Goal: Task Accomplishment & Management: Use online tool/utility

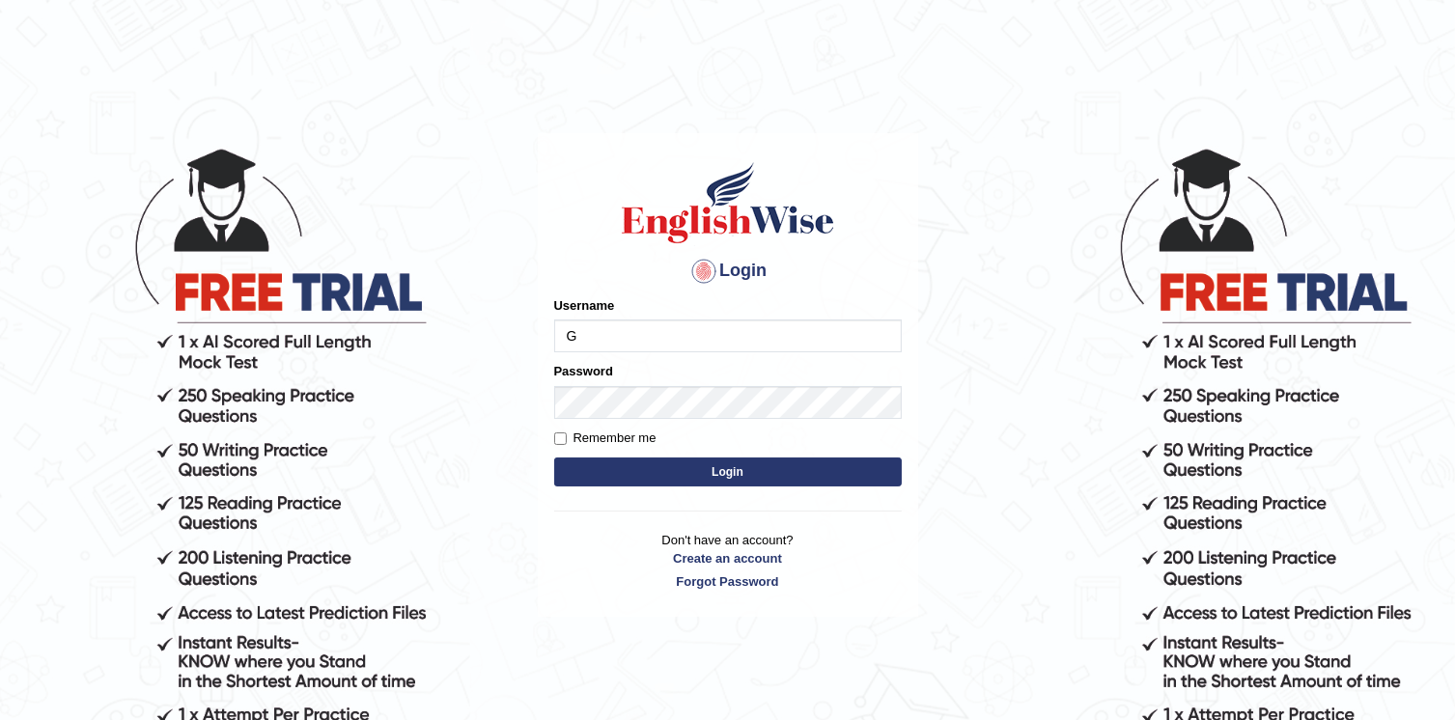
type input "Global_1234"
click at [663, 473] on button "Login" at bounding box center [728, 472] width 348 height 29
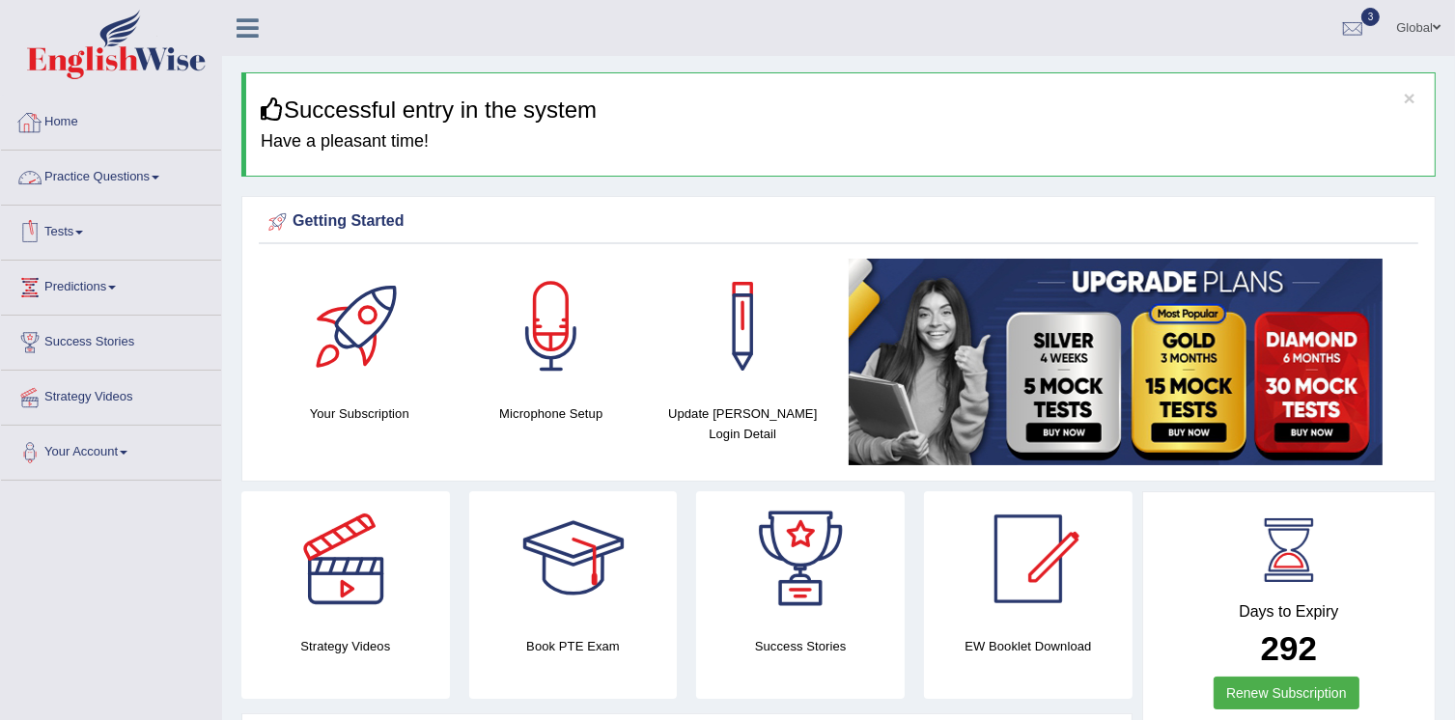
click at [81, 232] on link "Tests" at bounding box center [111, 230] width 220 height 48
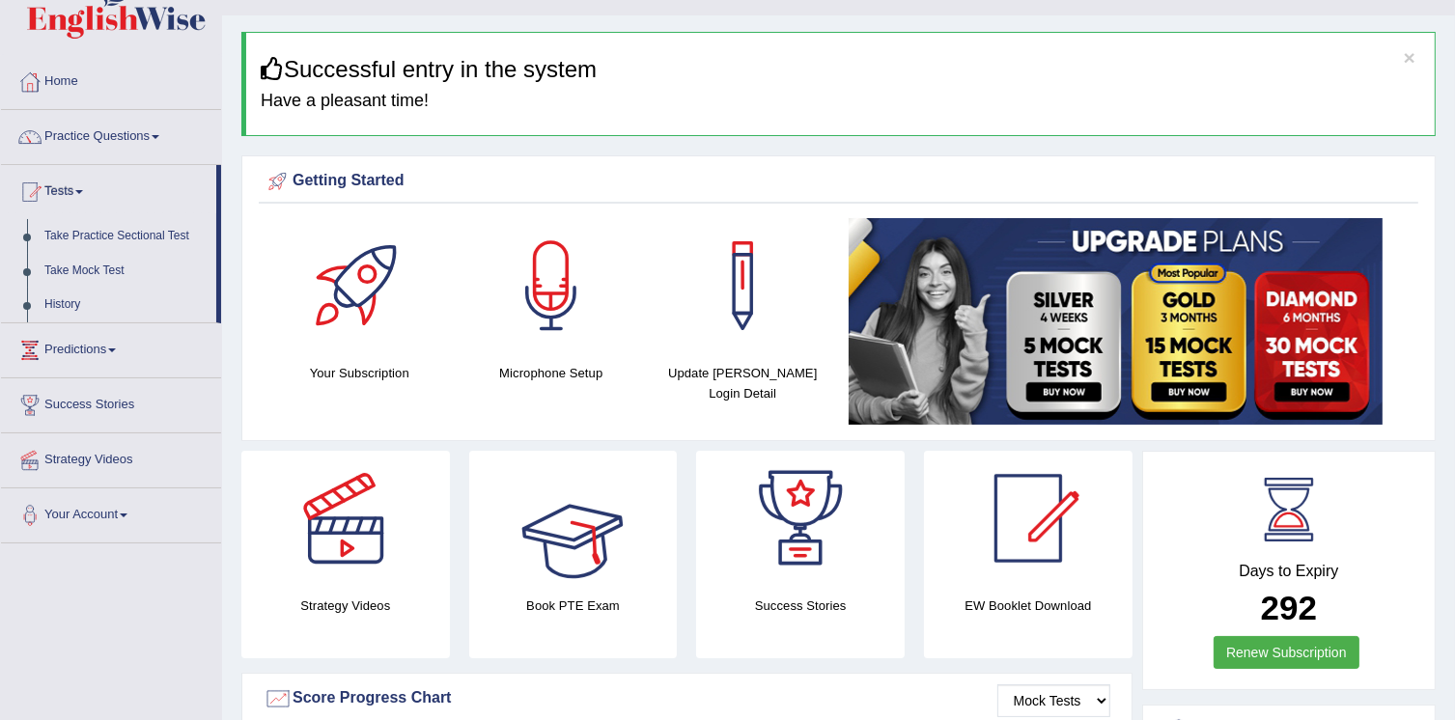
scroll to position [37, 0]
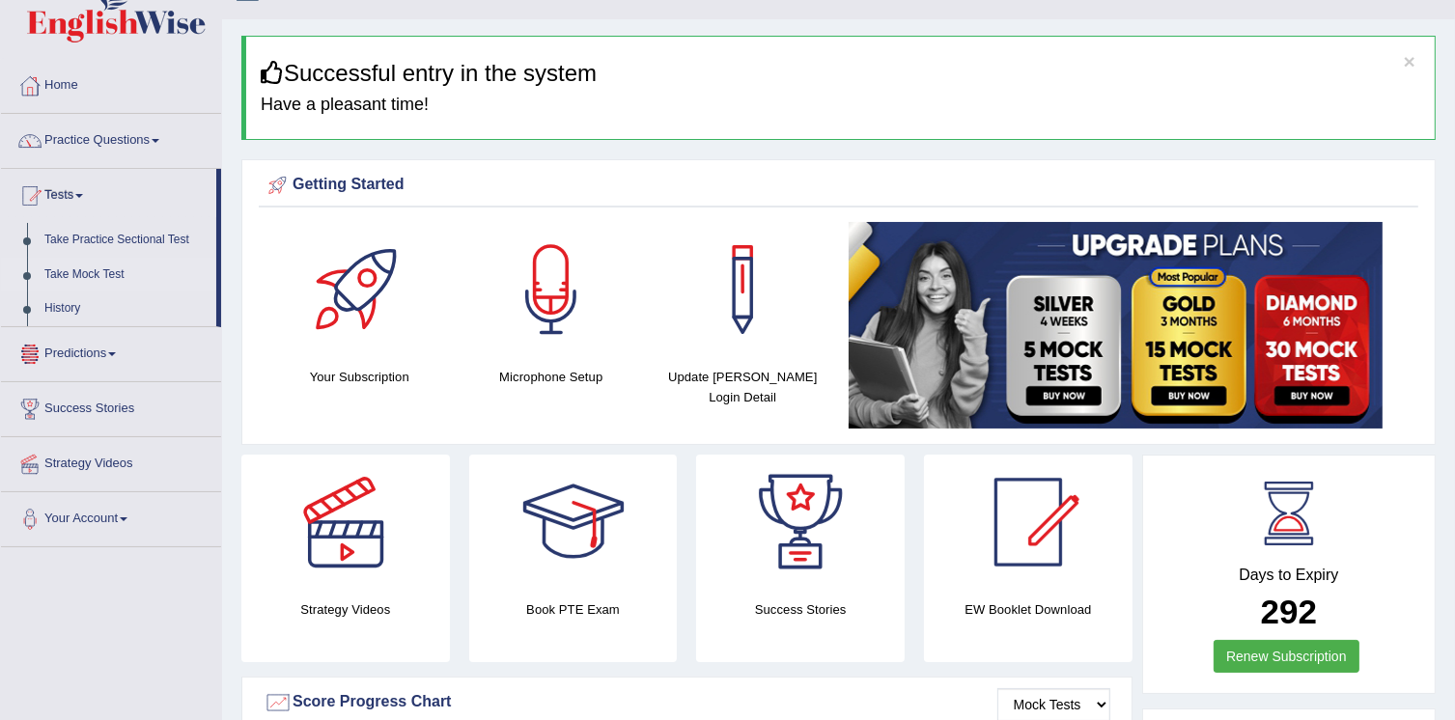
click at [89, 263] on link "Take Mock Test" at bounding box center [126, 275] width 181 height 35
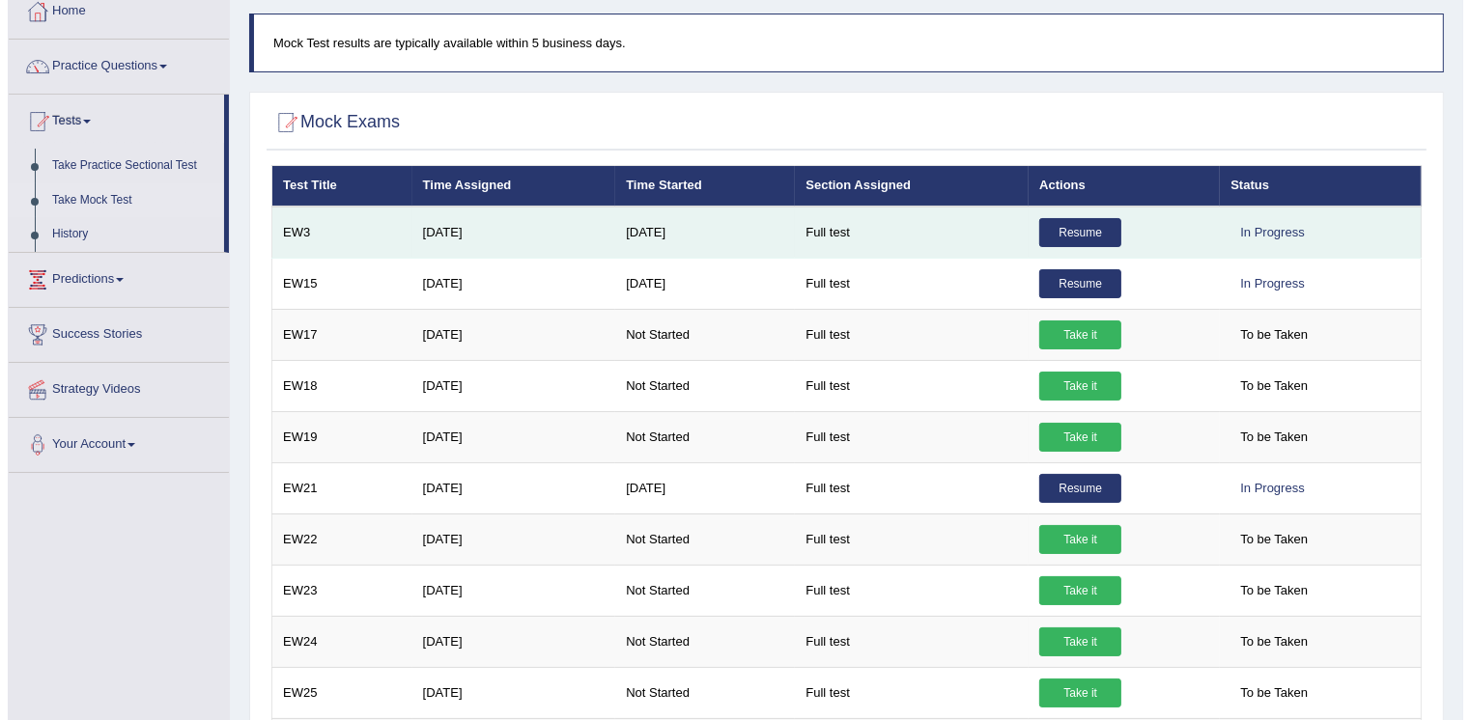
scroll to position [196, 0]
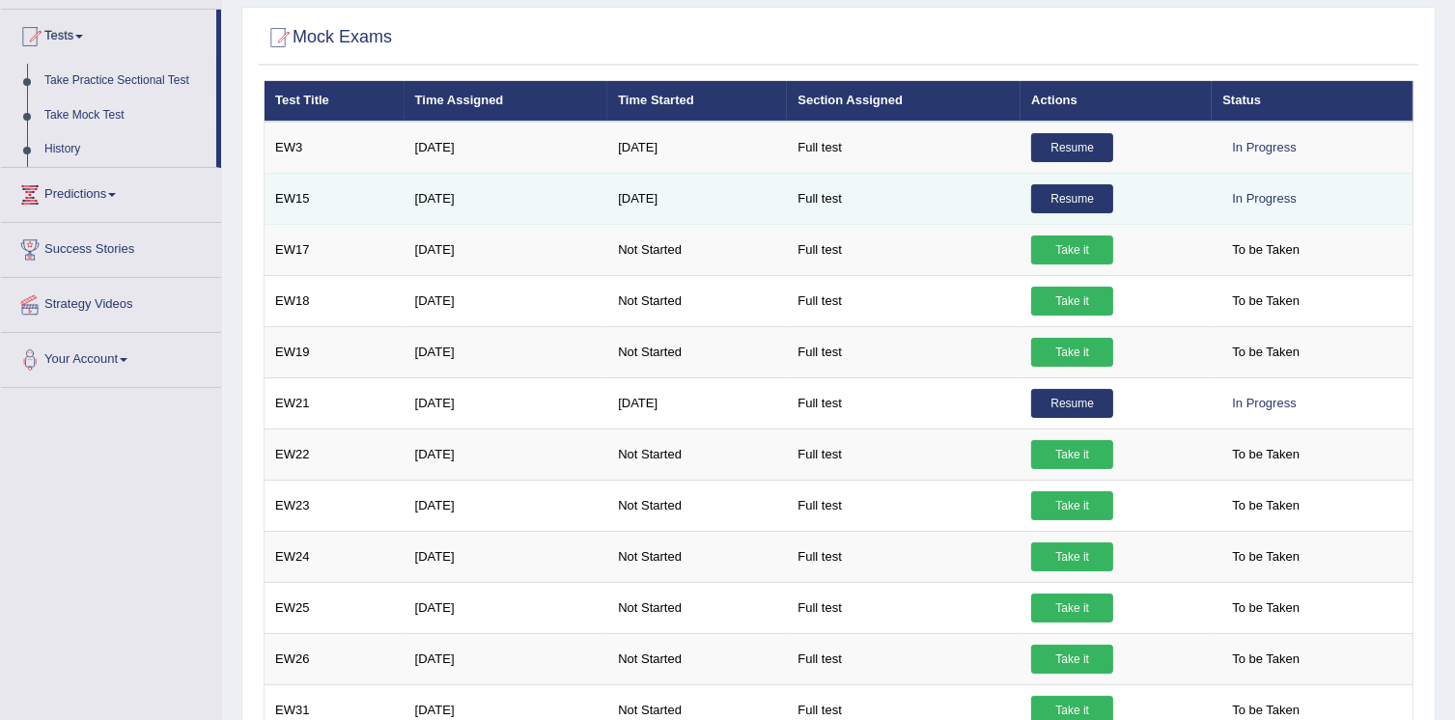
click at [1069, 201] on link "Resume" at bounding box center [1072, 198] width 82 height 29
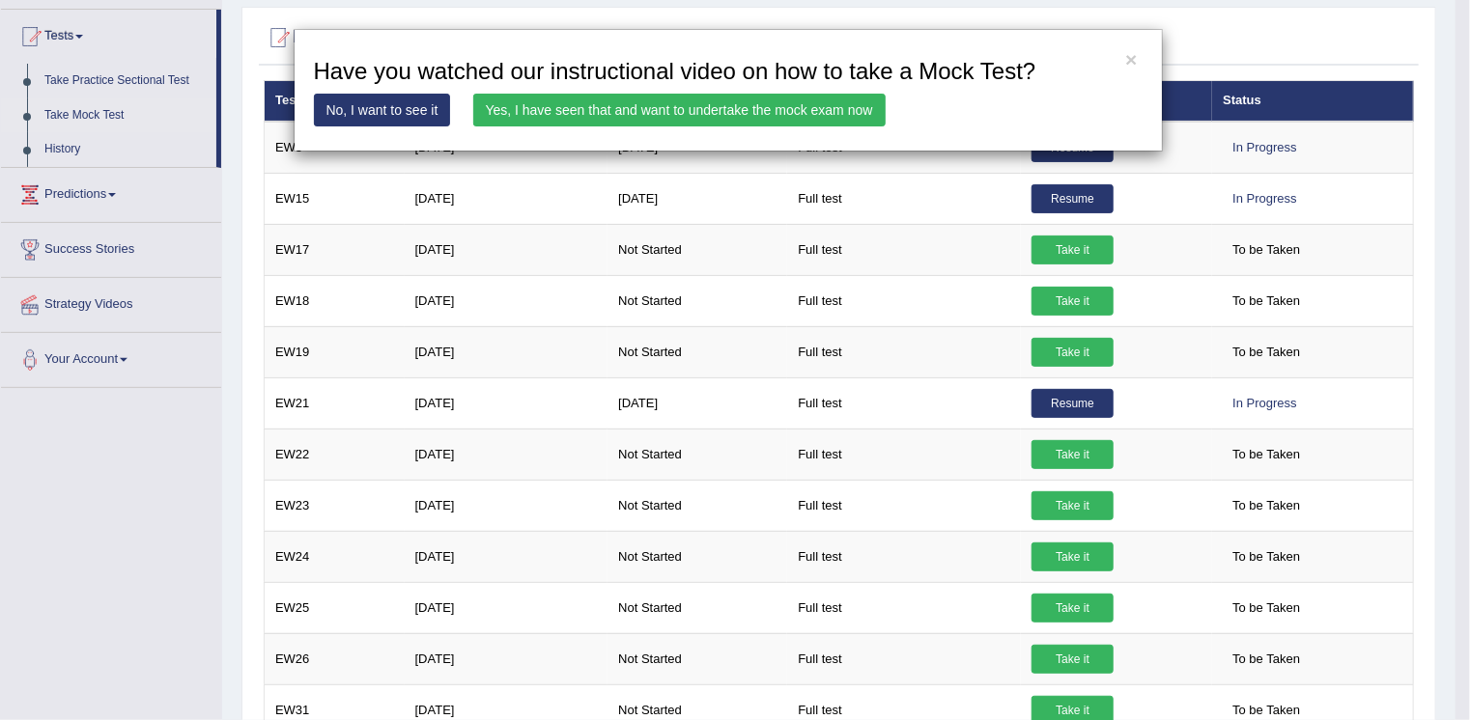
click at [549, 118] on link "Yes, I have seen that and want to undertake the mock exam now" at bounding box center [679, 110] width 412 height 33
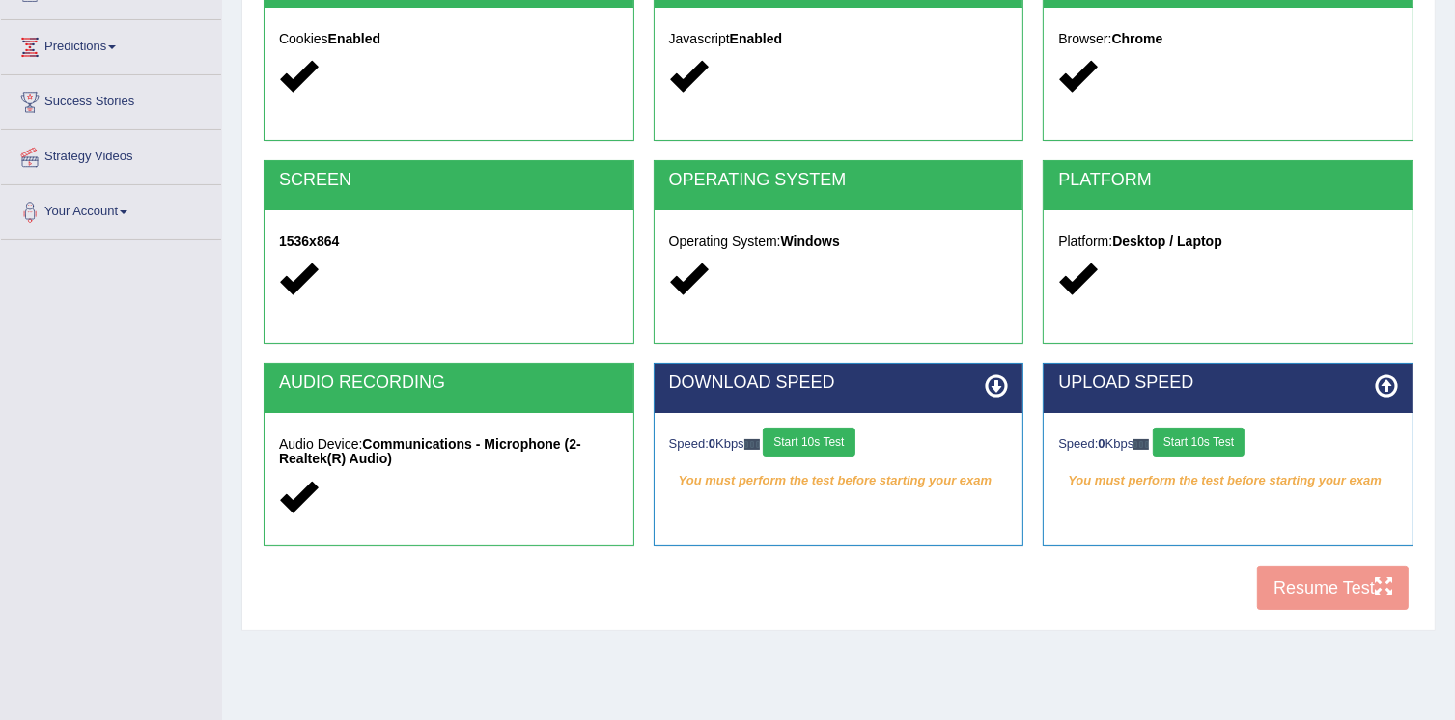
scroll to position [294, 0]
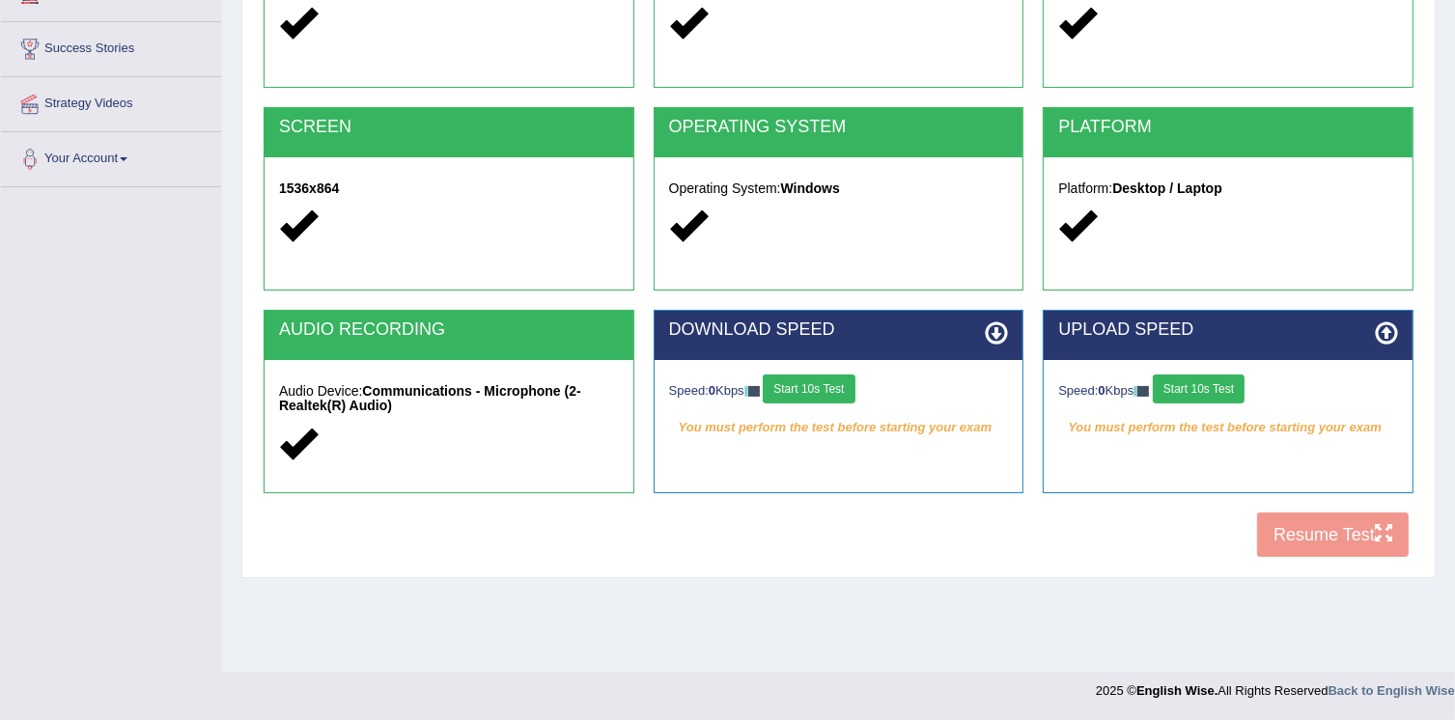
click at [1337, 530] on div "COOKIES Cookies Enabled JAVASCRIPT Javascript Enabled BROWSER Browser: Chrome S…" at bounding box center [839, 235] width 1160 height 663
click at [1139, 553] on div "COOKIES Cookies Enabled JAVASCRIPT Javascript Enabled BROWSER Browser: Chrome S…" at bounding box center [839, 235] width 1160 height 663
click at [819, 387] on button "Start 10s Test" at bounding box center [809, 389] width 92 height 29
click at [1197, 391] on button "Start 10s Test" at bounding box center [1199, 389] width 92 height 29
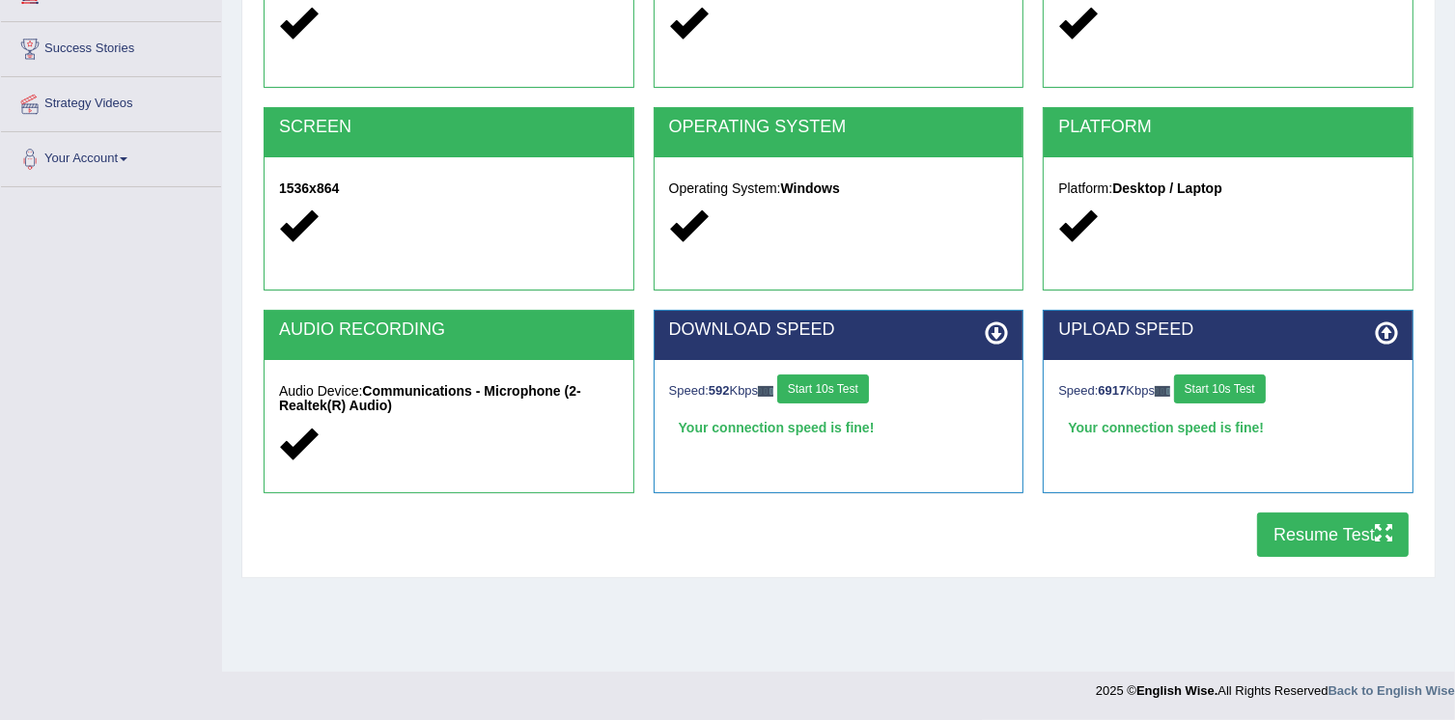
click at [1333, 534] on button "Resume Test" at bounding box center [1333, 535] width 152 height 44
